Goal: Task Accomplishment & Management: Manage account settings

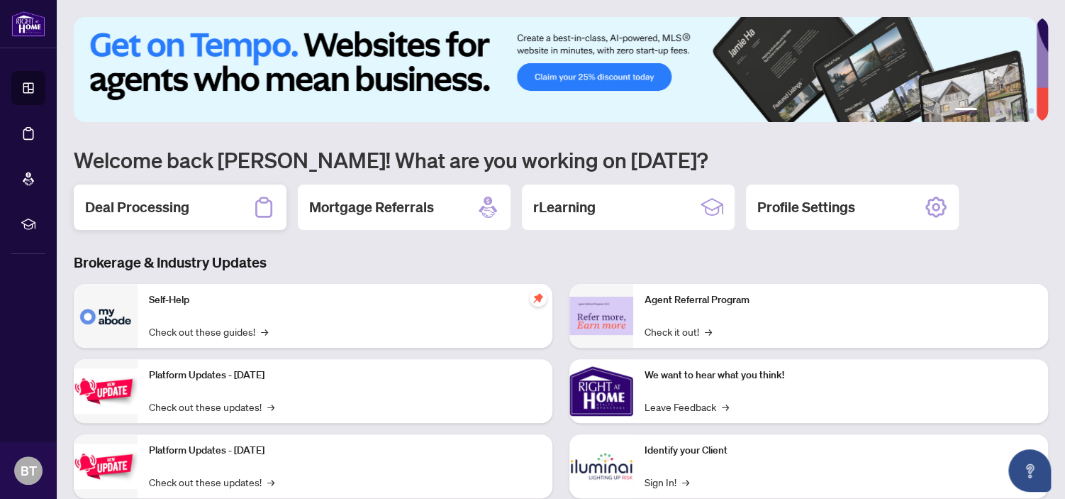
click at [150, 215] on h2 "Deal Processing" at bounding box center [137, 207] width 104 height 20
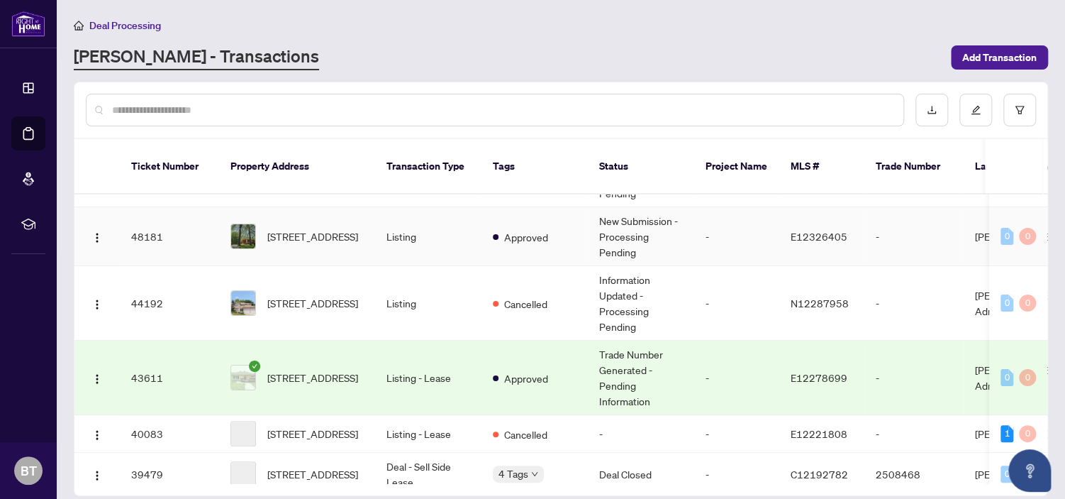
scroll to position [142, 0]
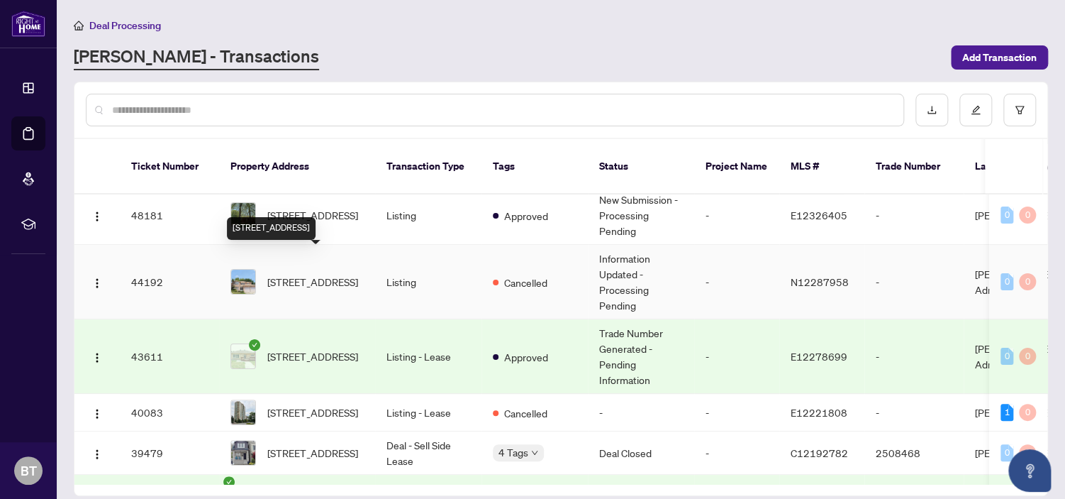
click at [350, 274] on span "[STREET_ADDRESS]" at bounding box center [312, 282] width 91 height 16
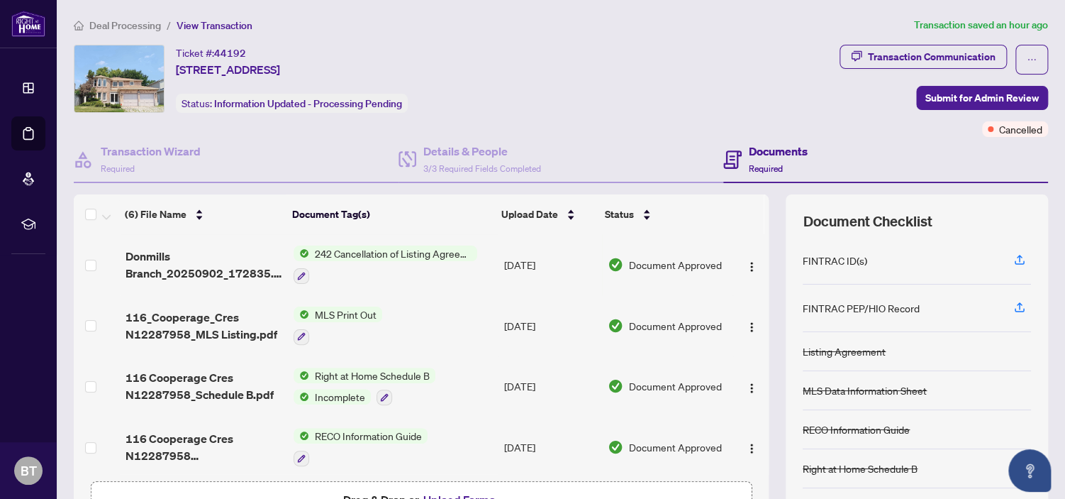
click at [414, 253] on span "242 Cancellation of Listing Agreement - Authority to Offer for Sale" at bounding box center [393, 253] width 168 height 16
click at [201, 263] on span "Donmills Branch_20250902_172835.pdf" at bounding box center [204, 265] width 157 height 34
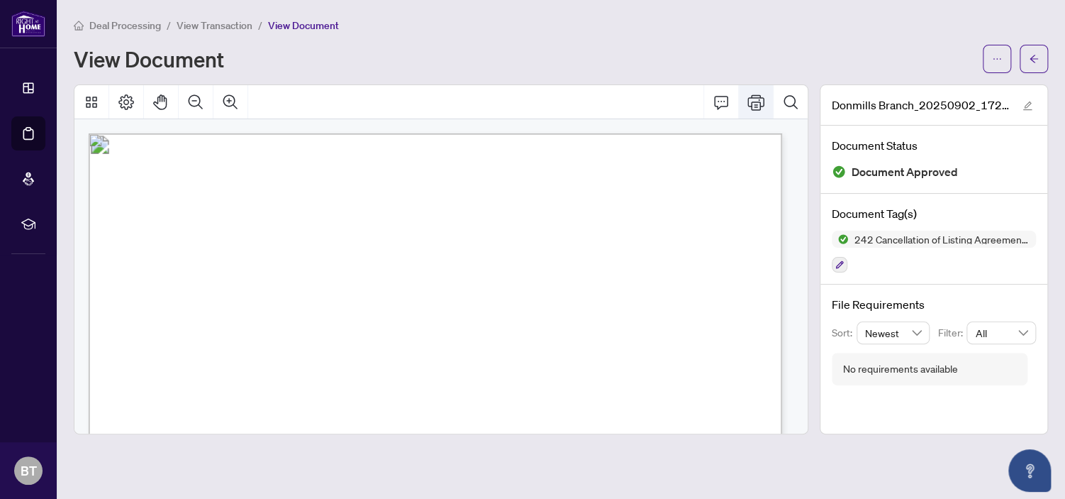
click at [755, 104] on icon "Print" at bounding box center [755, 102] width 17 height 16
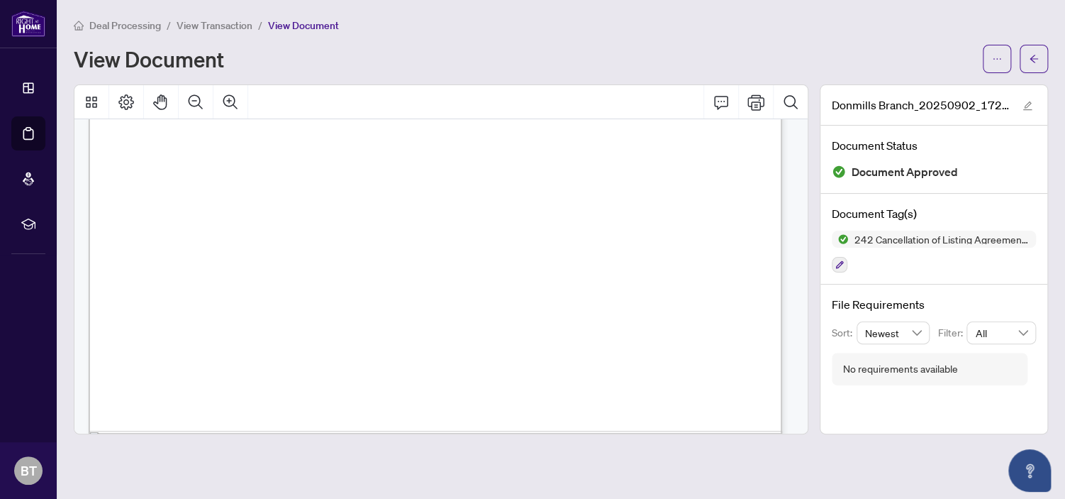
scroll to position [1543, 0]
